Goal: Task Accomplishment & Management: Manage account settings

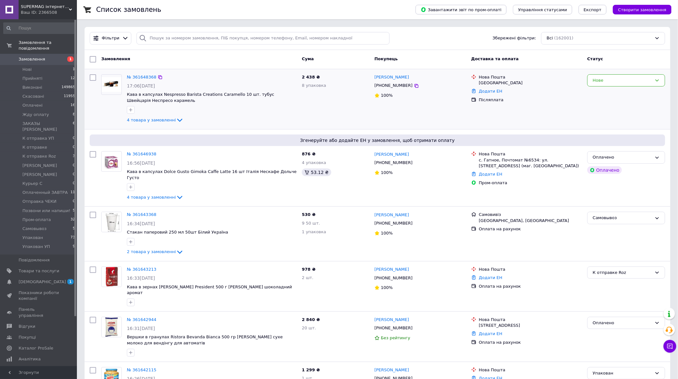
click at [267, 115] on div "№ 361648368 17:06, 12.09.2025 Кава в капсулах Nespresso Barista Creations Caram…" at bounding box center [211, 99] width 175 height 55
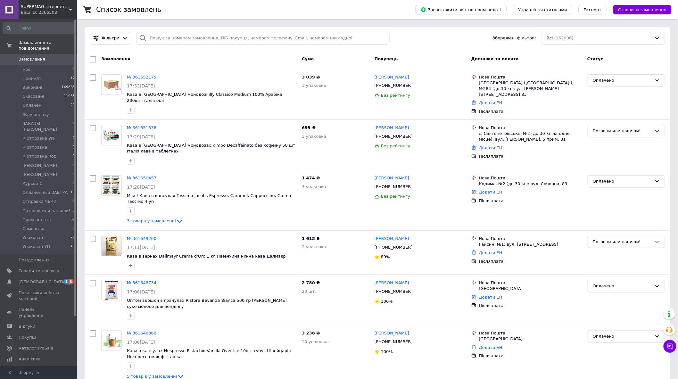
click at [55, 56] on span "Замовлення" at bounding box center [39, 59] width 41 height 6
click at [190, 62] on div "Замовлення" at bounding box center [199, 59] width 201 height 12
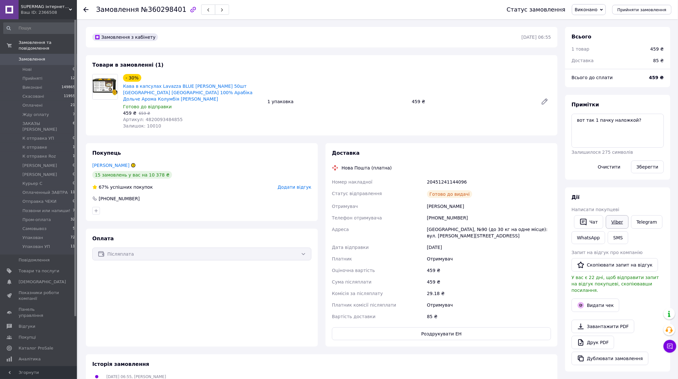
click at [616, 219] on link "Viber" at bounding box center [617, 221] width 22 height 13
click at [197, 144] on div "Покупець [PERSON_NAME] 15 замовлень у вас на 10 378 ₴ 67% успішних покупок Дода…" at bounding box center [202, 182] width 232 height 78
click at [107, 163] on link "[PERSON_NAME]" at bounding box center [110, 165] width 37 height 5
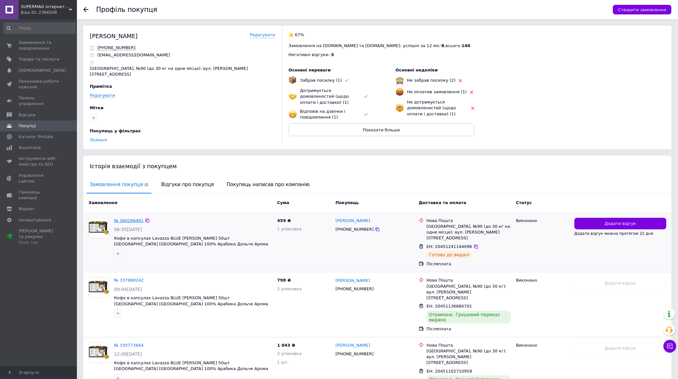
click at [133, 218] on link "№ 360298401" at bounding box center [128, 220] width 29 height 5
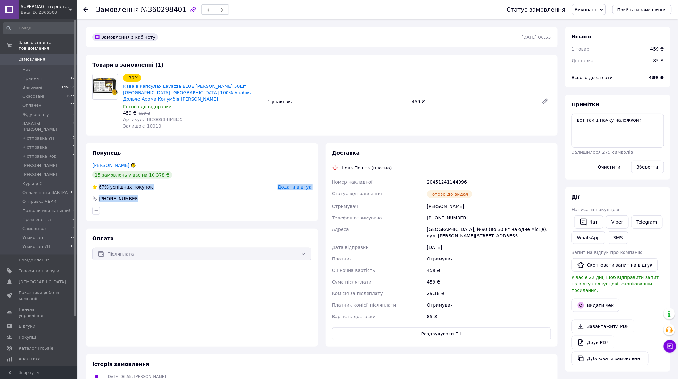
drag, startPoint x: 139, startPoint y: 195, endPoint x: 98, endPoint y: 180, distance: 43.6
click at [98, 180] on div "Покупець [PERSON_NAME] 15 замовлень у вас на 10 378 ₴ 67% успішних покупок Дода…" at bounding box center [202, 182] width 232 height 78
click at [199, 195] on div "[PHONE_NUMBER]" at bounding box center [201, 198] width 219 height 6
click at [115, 163] on link "[PERSON_NAME]" at bounding box center [110, 165] width 37 height 5
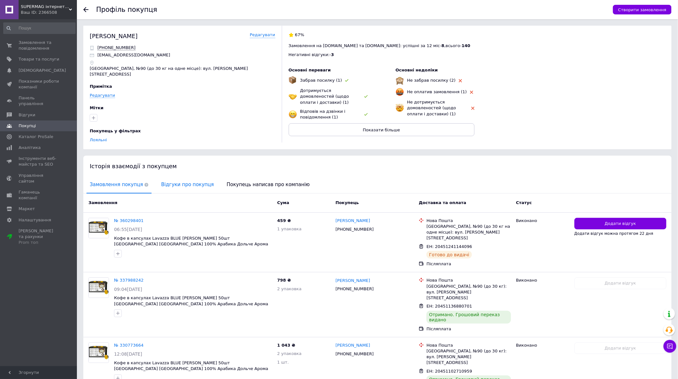
click at [188, 177] on span "Відгуки про покупця" at bounding box center [187, 185] width 59 height 16
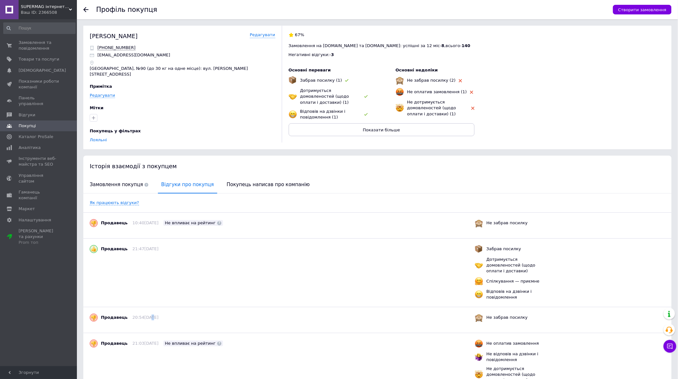
click at [142, 315] on span "20:54[DATE]" at bounding box center [145, 317] width 26 height 5
click at [224, 307] on div "Продавець 20:54[DATE] Не забрав посилку" at bounding box center [377, 320] width 588 height 26
click at [35, 47] on span "Замовлення та повідомлення" at bounding box center [39, 46] width 41 height 12
